Goal: Task Accomplishment & Management: Complete application form

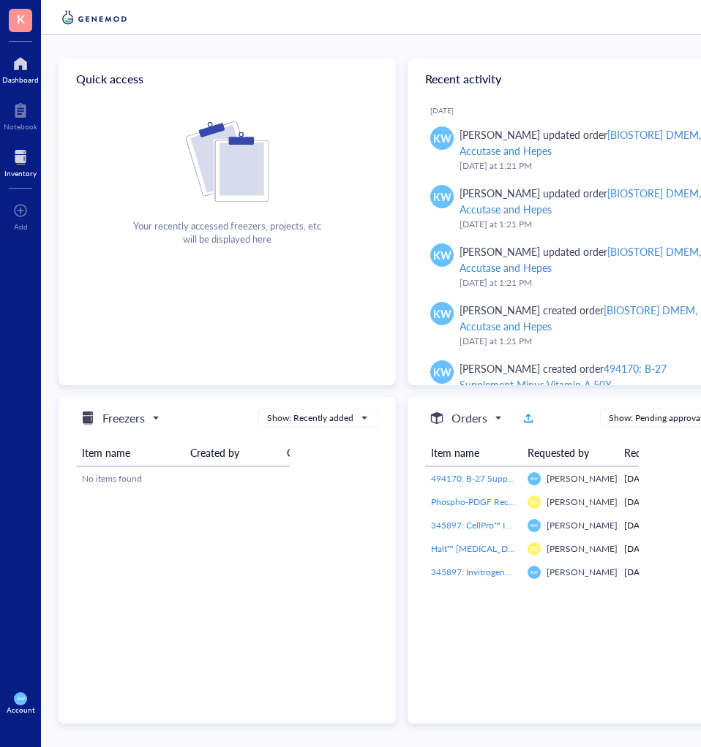
click at [26, 165] on div at bounding box center [20, 157] width 32 height 23
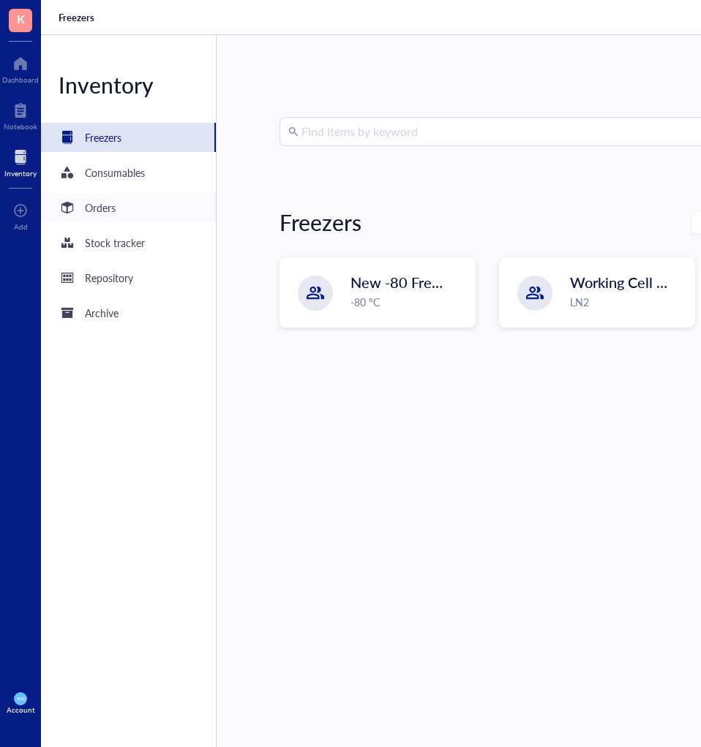
click at [116, 214] on div "Orders" at bounding box center [128, 207] width 175 height 29
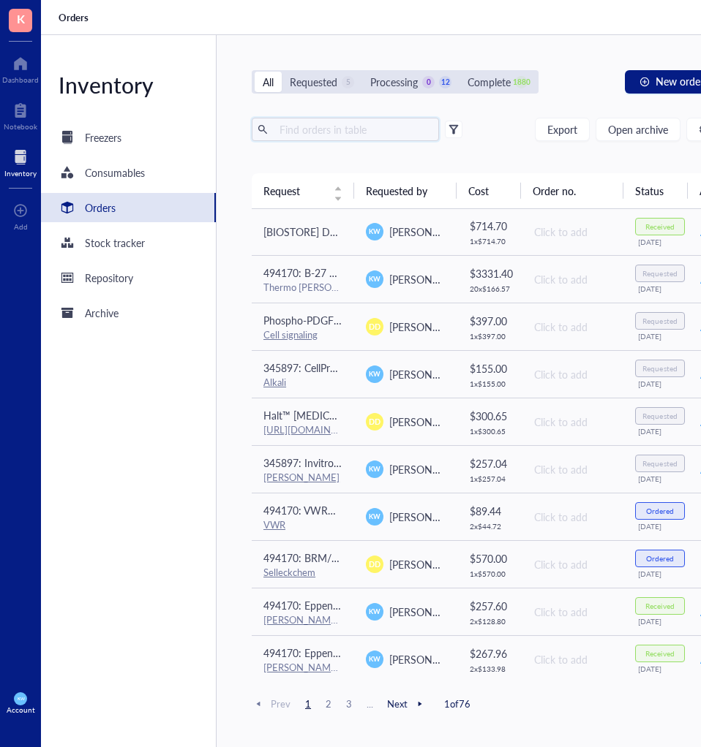
click at [310, 129] on input "text" at bounding box center [353, 129] width 159 height 22
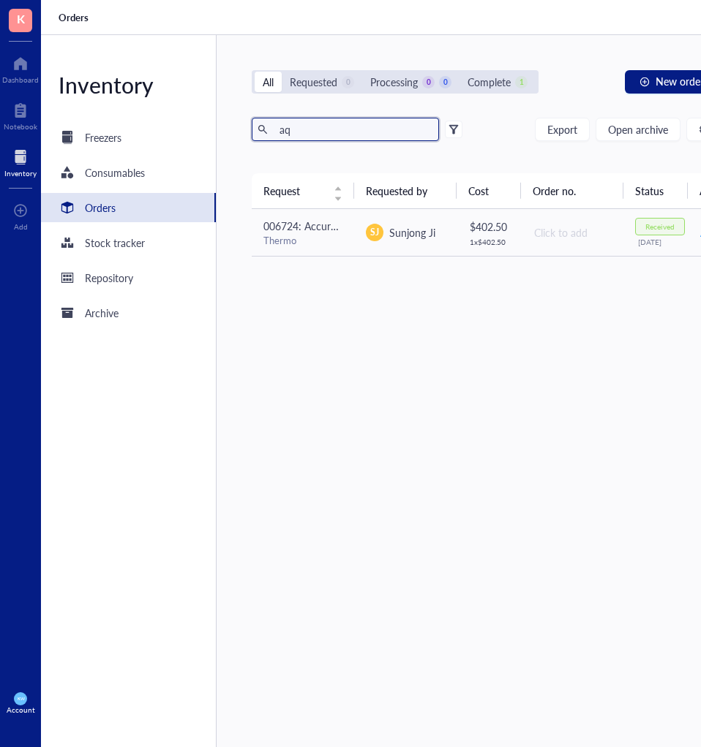
type input "a"
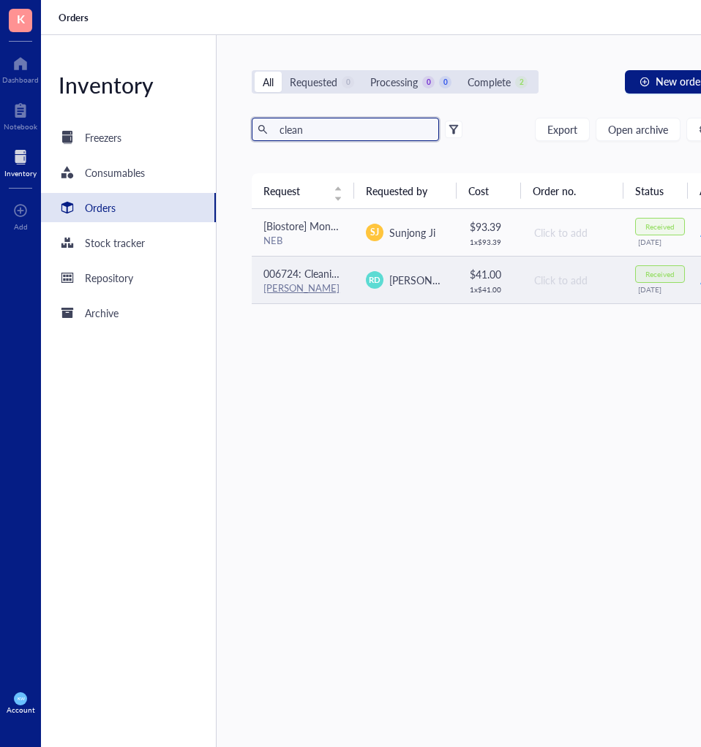
click at [319, 276] on span "006724: Cleaning Concentrate 500 mL" at bounding box center [350, 273] width 175 height 15
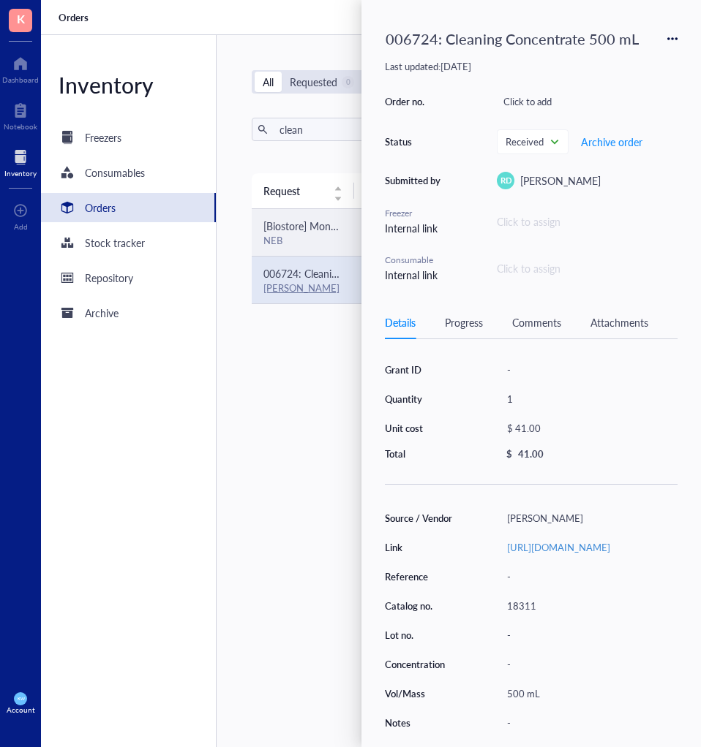
click at [292, 222] on span "[Biostore] Monarch PCR & DNA Cleanup Kit (5 ug)" at bounding box center [377, 226] width 228 height 15
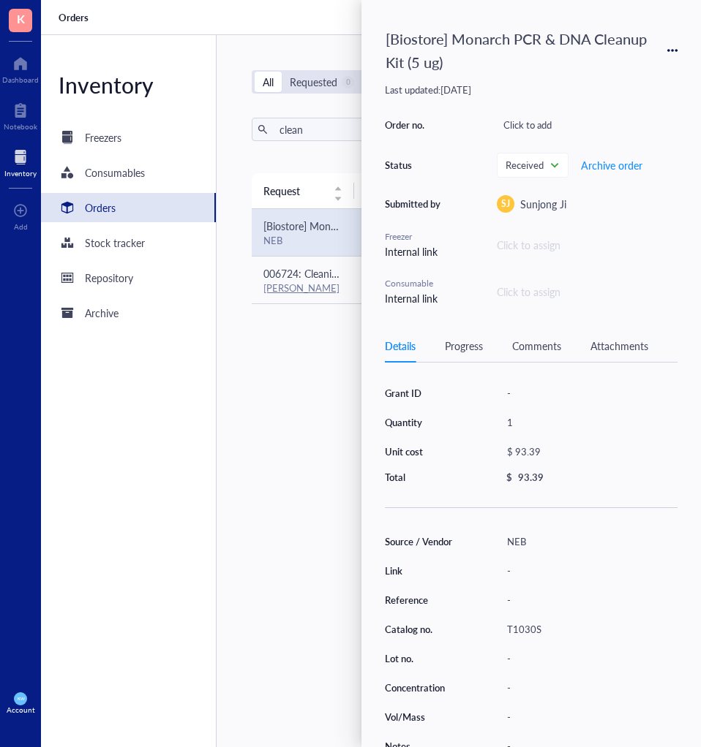
click at [298, 508] on div "Request Requested by Cost Order no. Status Action [Biostore] Monarch PCR & DNA …" at bounding box center [487, 425] width 470 height 505
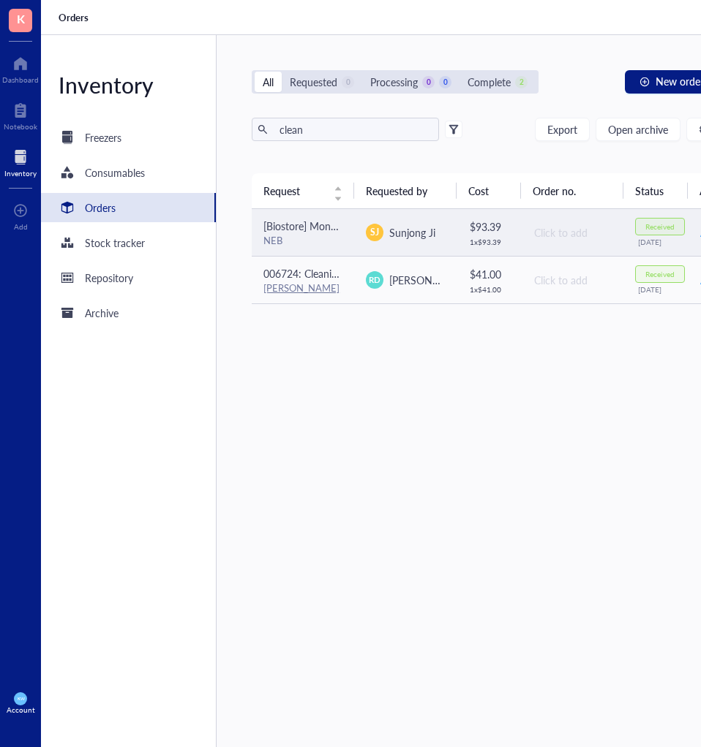
click at [326, 230] on span "[Biostore] Monarch PCR & DNA Cleanup Kit (5 ug)" at bounding box center [377, 226] width 228 height 15
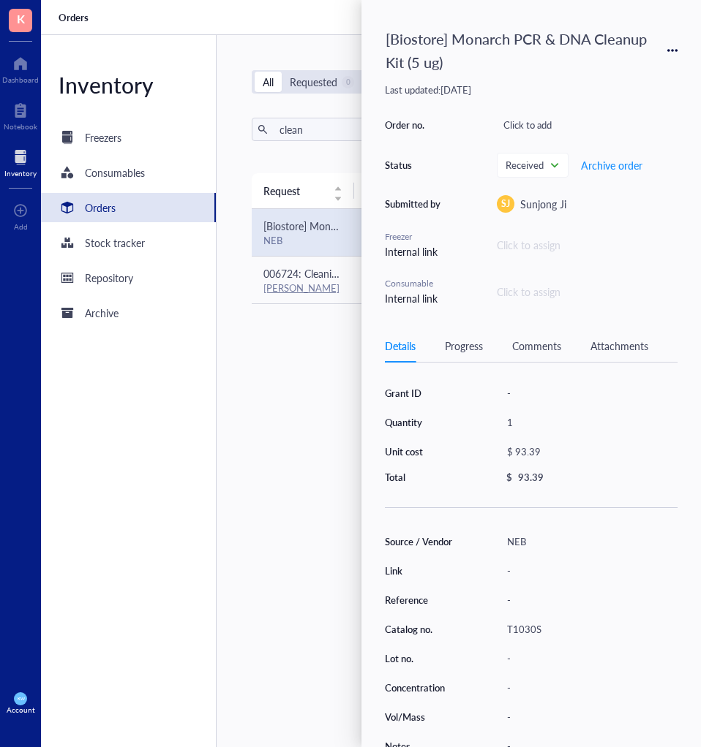
click at [298, 573] on div "Request Requested by Cost Order no. Status Action [Biostore] Monarch PCR & DNA …" at bounding box center [487, 425] width 470 height 505
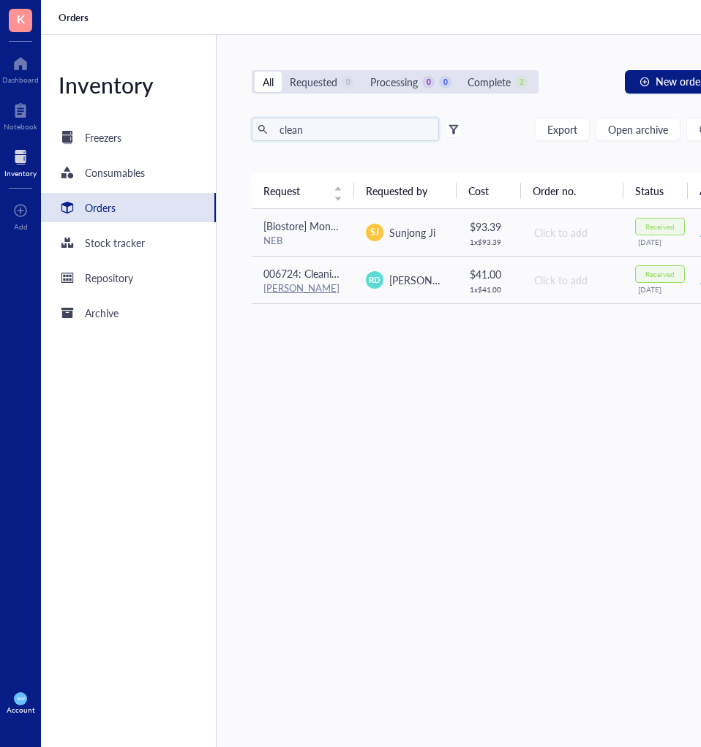
click at [331, 133] on input "clean" at bounding box center [353, 129] width 159 height 22
click at [332, 133] on input "clean" at bounding box center [353, 129] width 159 height 22
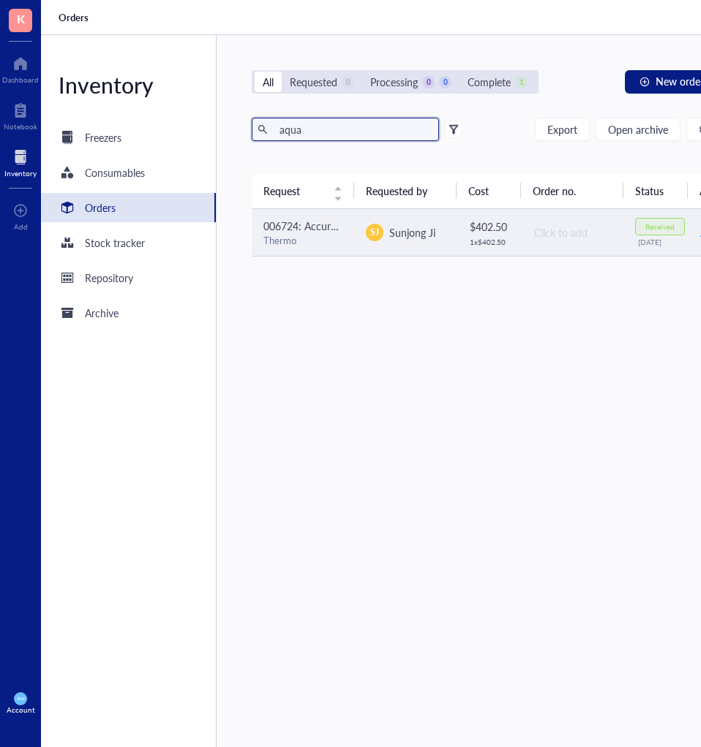
type input "aqua"
click at [323, 222] on span "006724: Accurate Chemical AquaClean, Microbiocidal Additive, 250mL" at bounding box center [422, 226] width 319 height 15
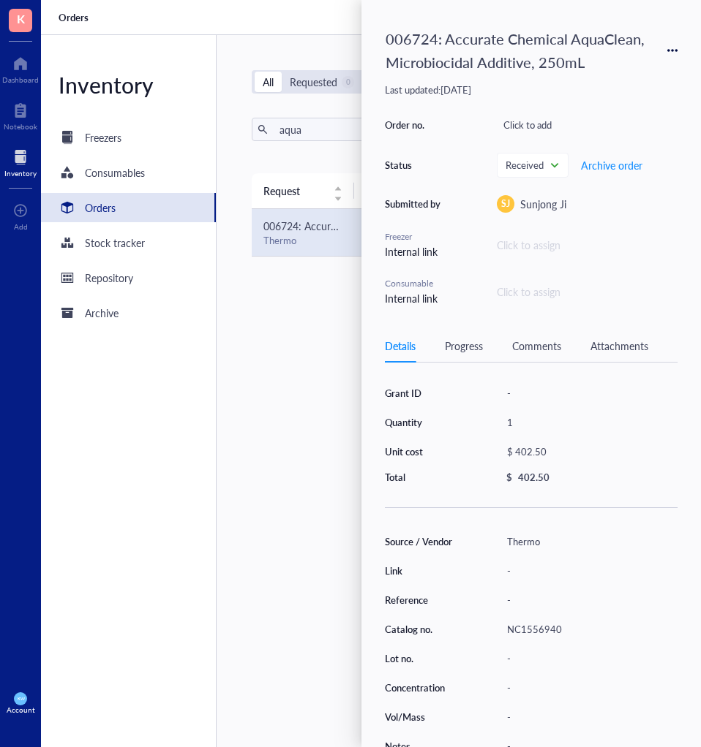
click at [668, 52] on icon at bounding box center [672, 50] width 10 height 10
click at [593, 70] on span "Request again" at bounding box center [620, 72] width 92 height 16
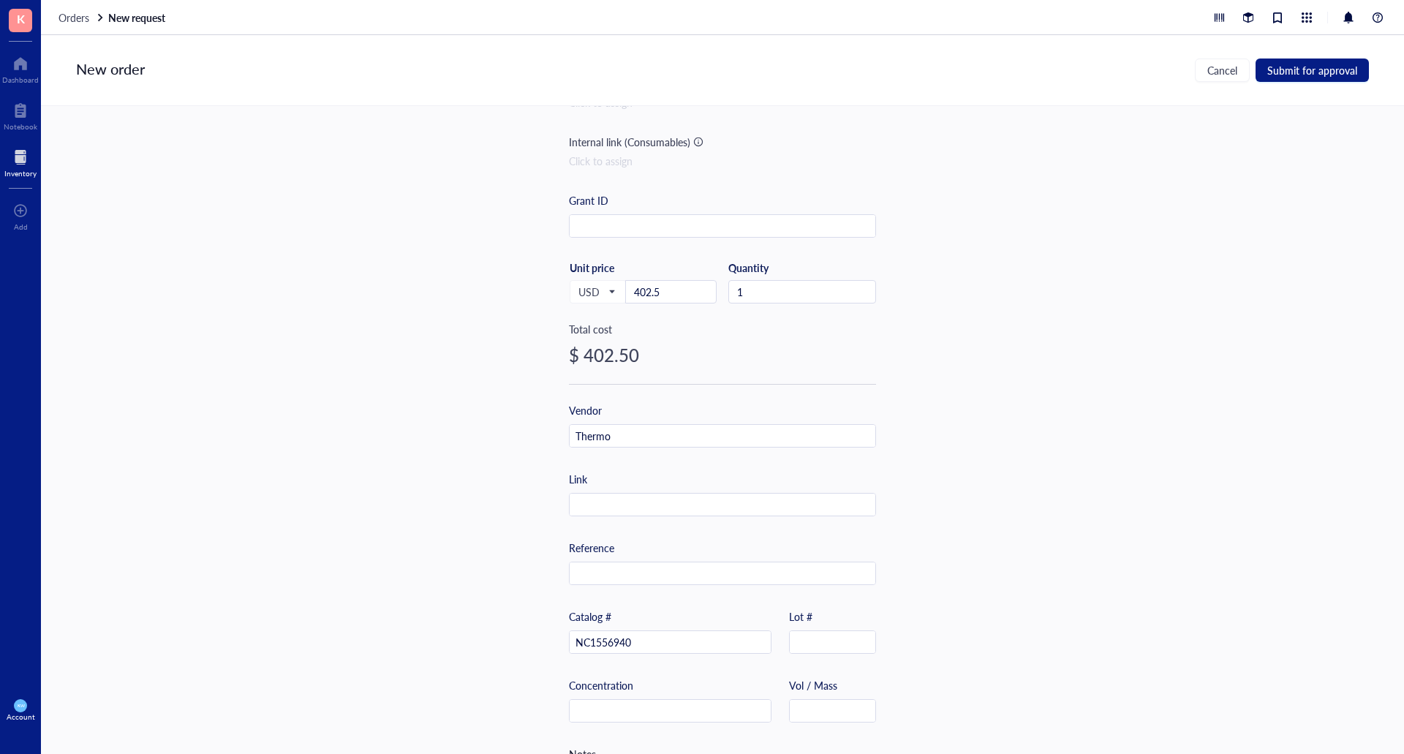
scroll to position [220, 0]
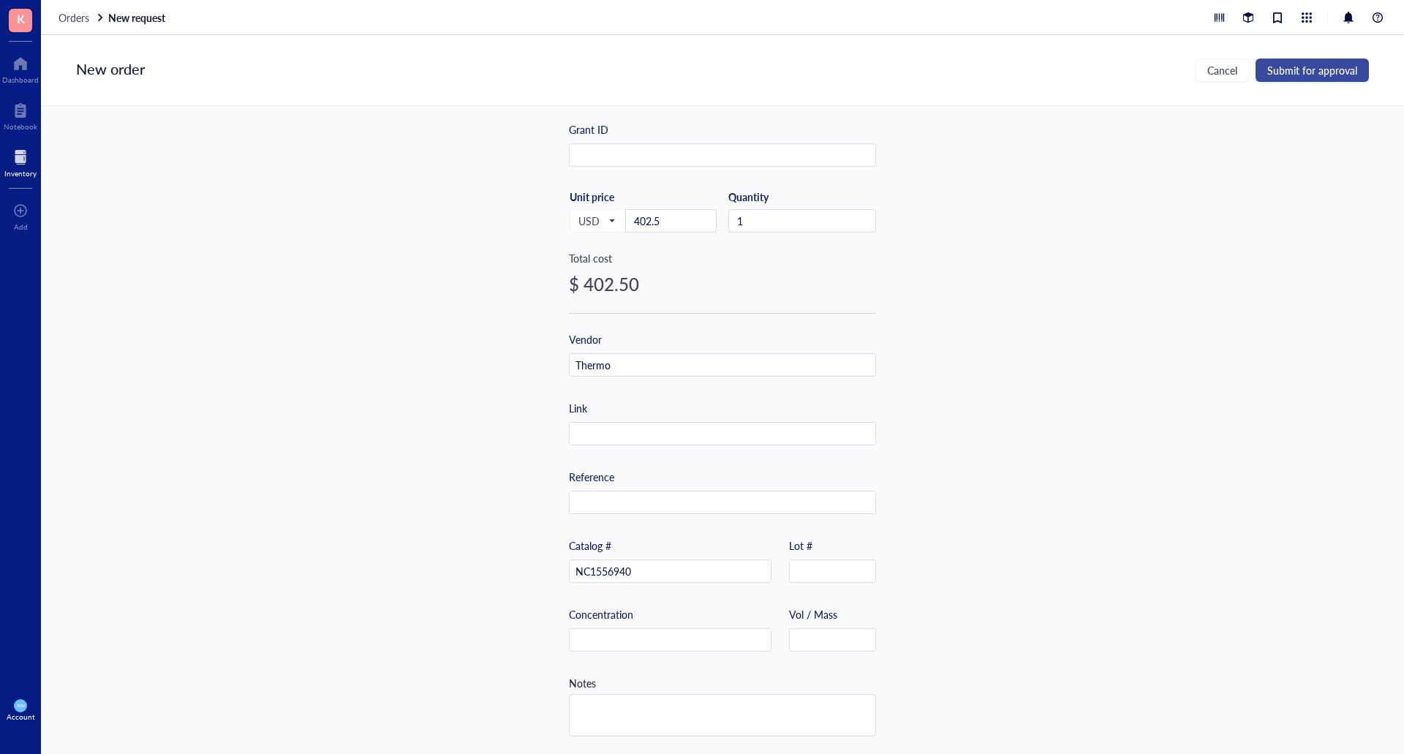
click at [700, 74] on span "Submit for approval" at bounding box center [1312, 70] width 90 height 12
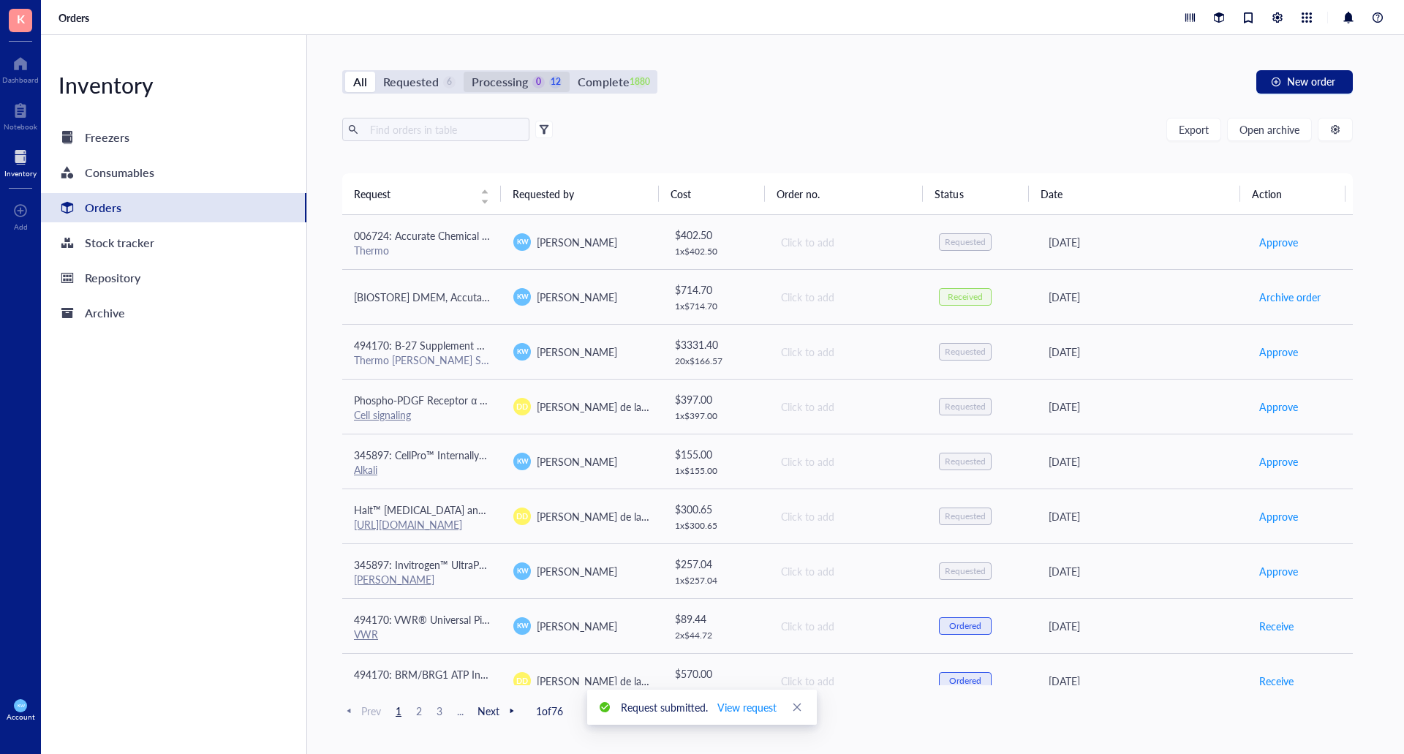
click at [490, 84] on div "Processing" at bounding box center [500, 82] width 56 height 20
click at [464, 72] on input "Processing 0 12" at bounding box center [464, 72] width 0 height 0
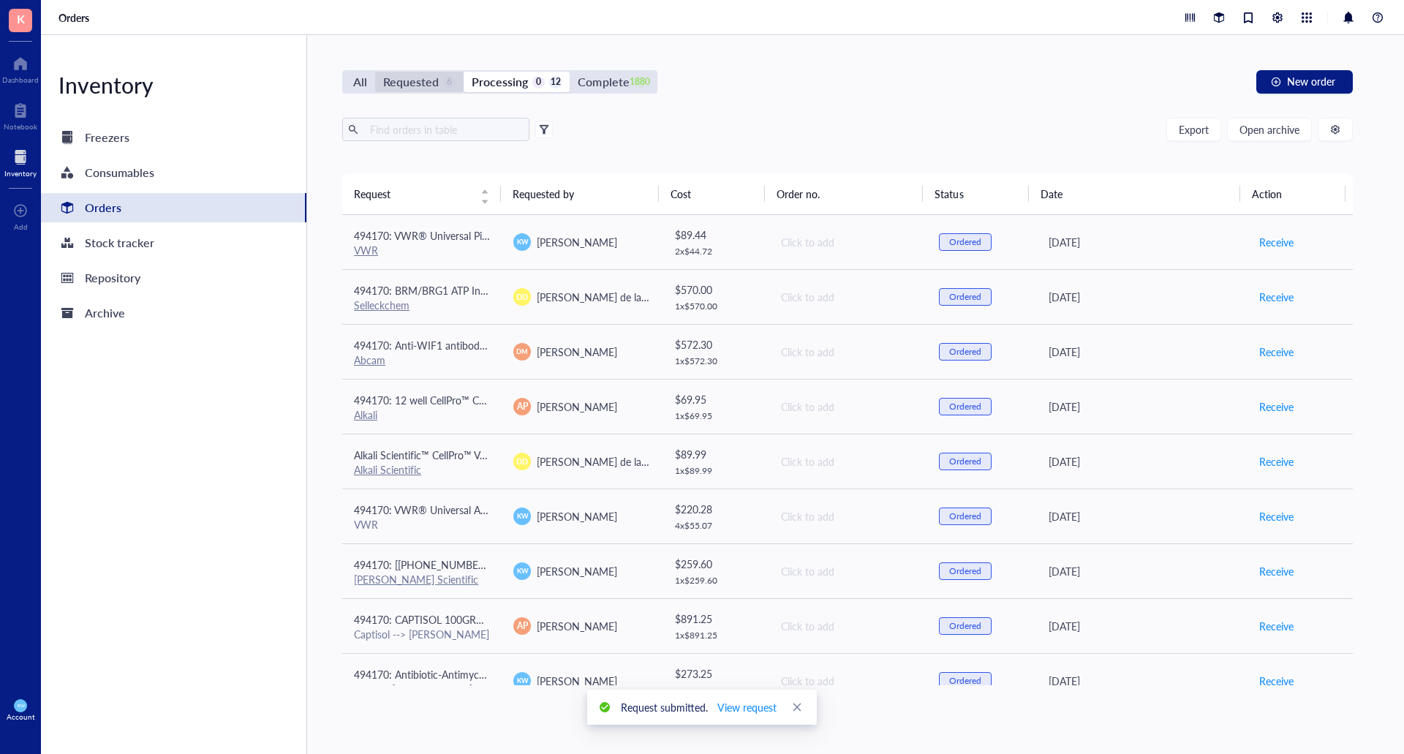
click at [416, 75] on div "Requested" at bounding box center [411, 82] width 56 height 20
click at [375, 72] on input "Requested 6" at bounding box center [375, 72] width 0 height 0
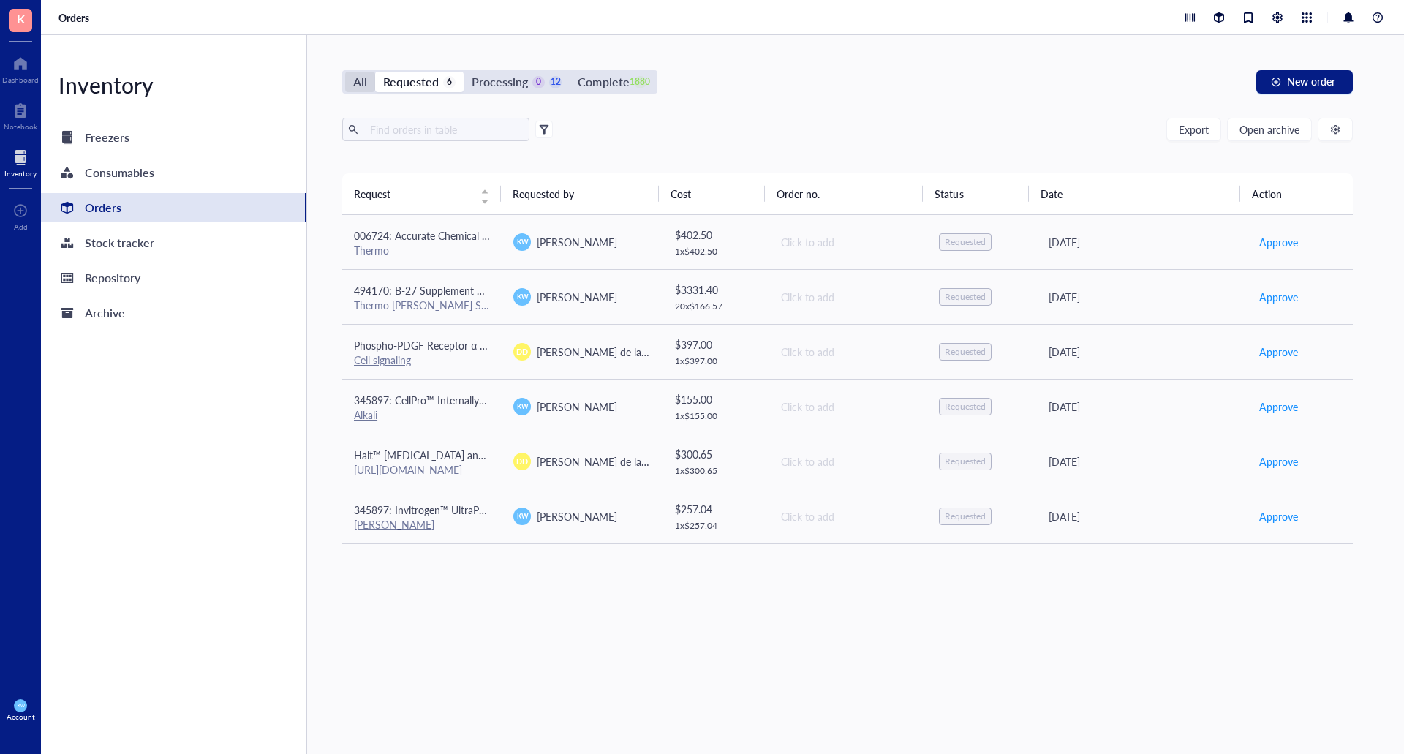
click at [358, 86] on div "All" at bounding box center [360, 82] width 14 height 20
click at [345, 72] on input "All" at bounding box center [345, 72] width 0 height 0
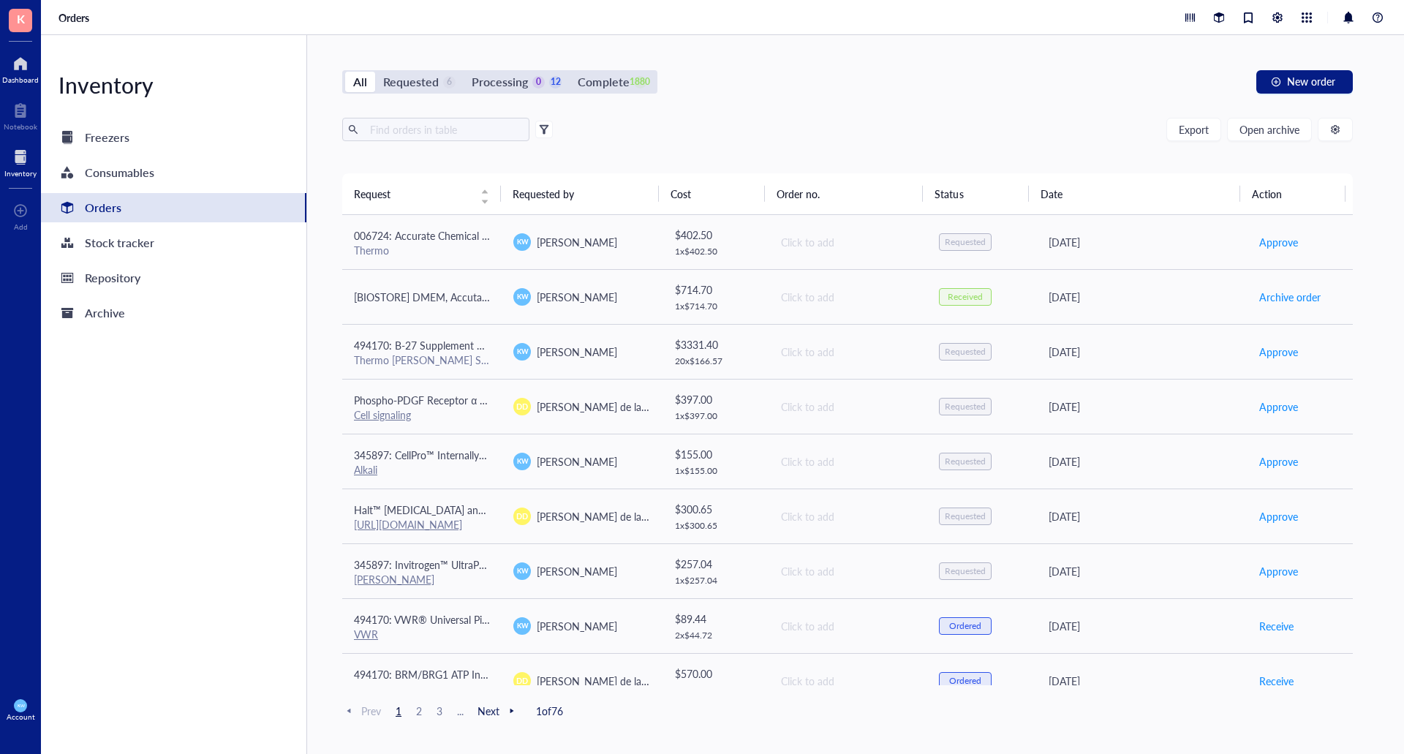
click at [11, 68] on div at bounding box center [20, 63] width 37 height 23
